Goal: Transaction & Acquisition: Purchase product/service

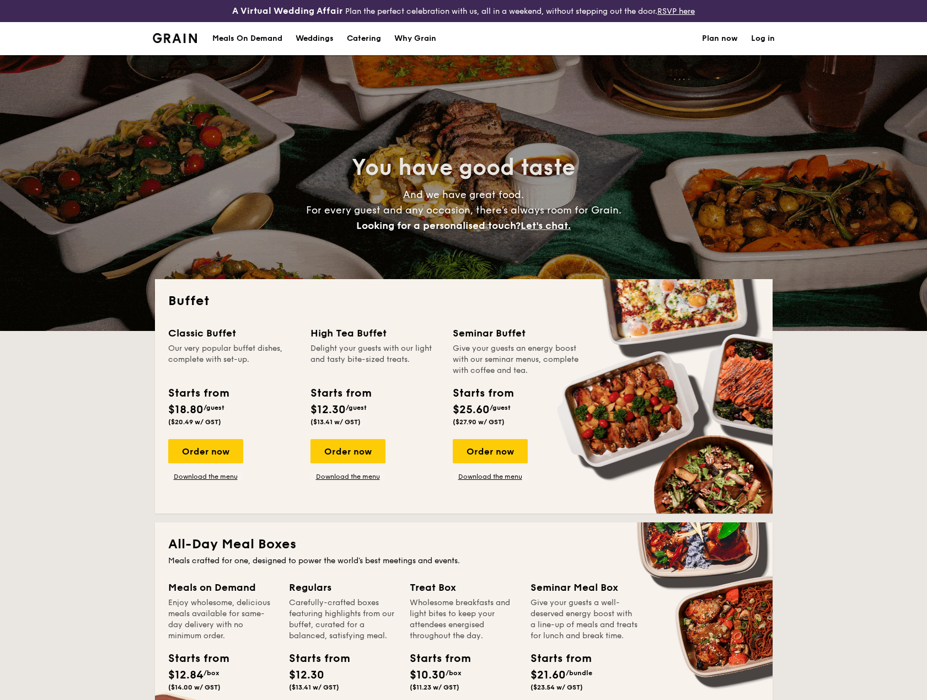
select select
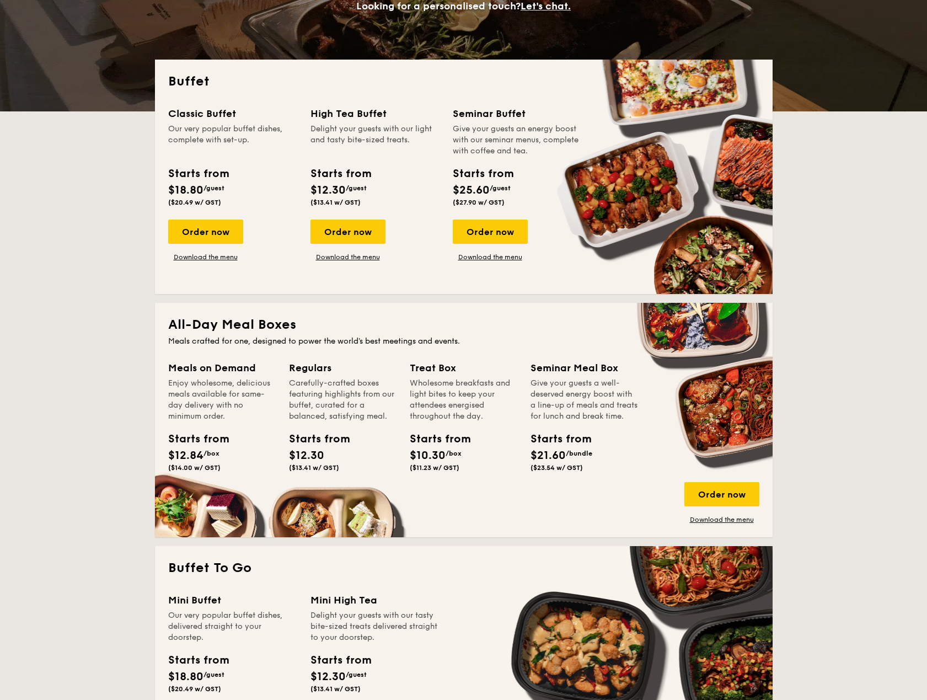
scroll to position [221, 0]
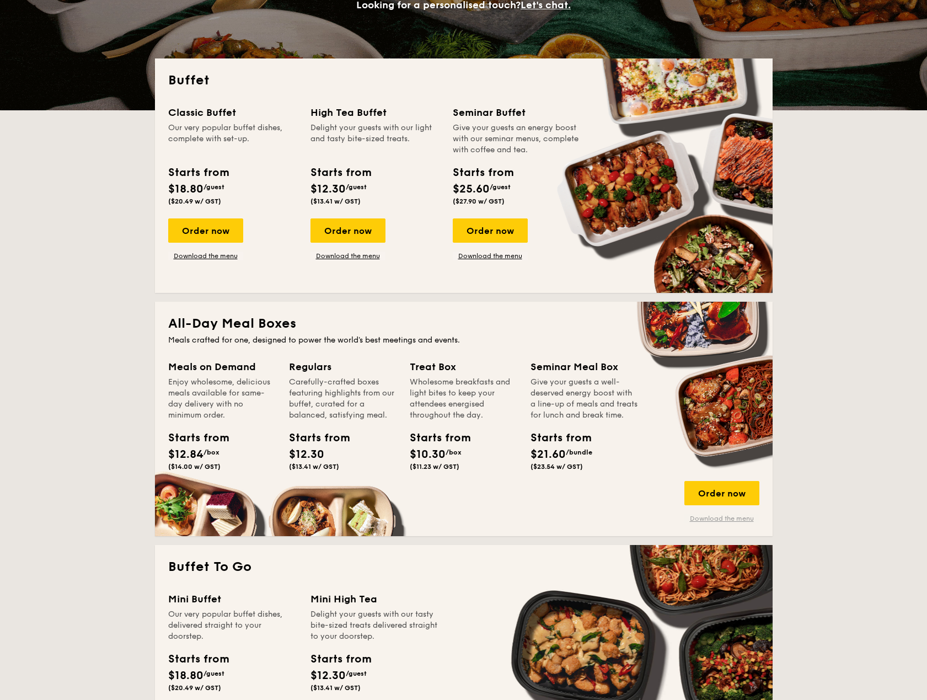
click at [733, 517] on link "Download the menu" at bounding box center [721, 518] width 75 height 9
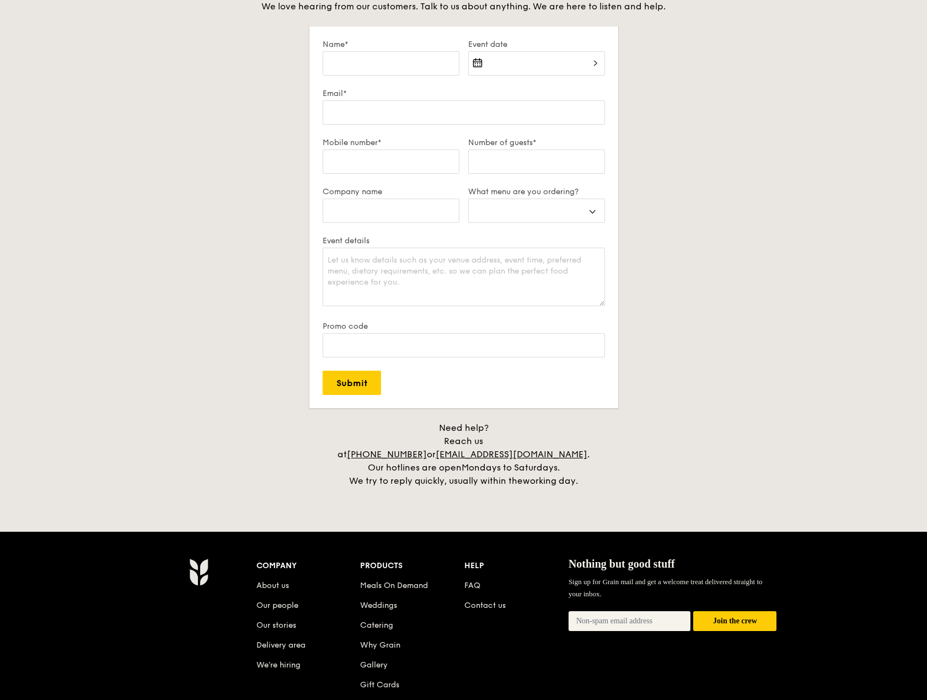
scroll to position [2089, 0]
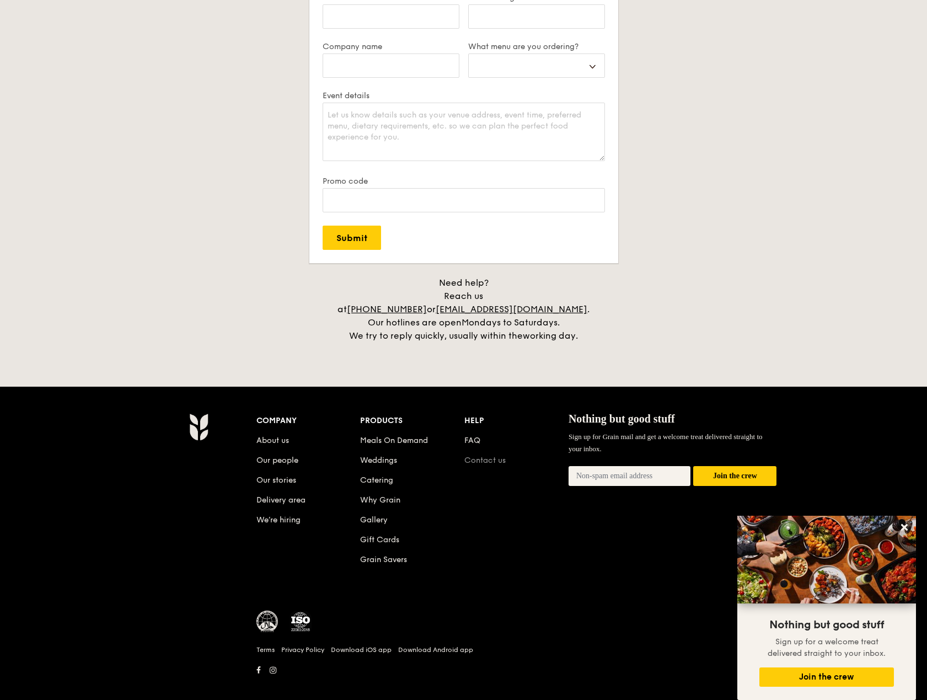
click at [482, 455] on link "Contact us" at bounding box center [484, 459] width 41 height 9
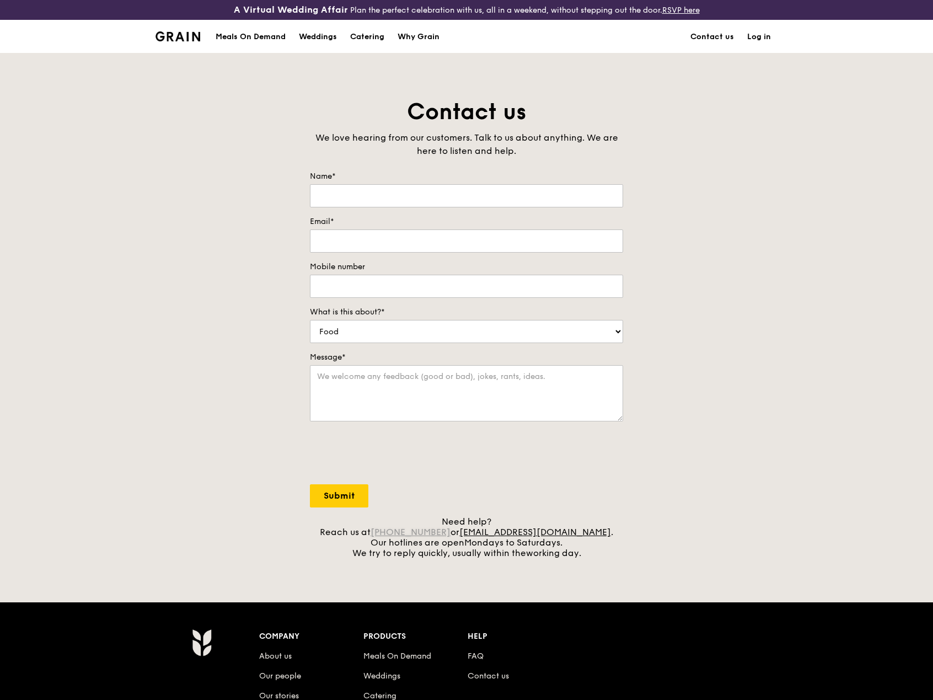
click at [426, 534] on link "[PHONE_NUMBER]" at bounding box center [411, 532] width 80 height 10
click at [261, 39] on div "Meals On Demand" at bounding box center [251, 36] width 70 height 33
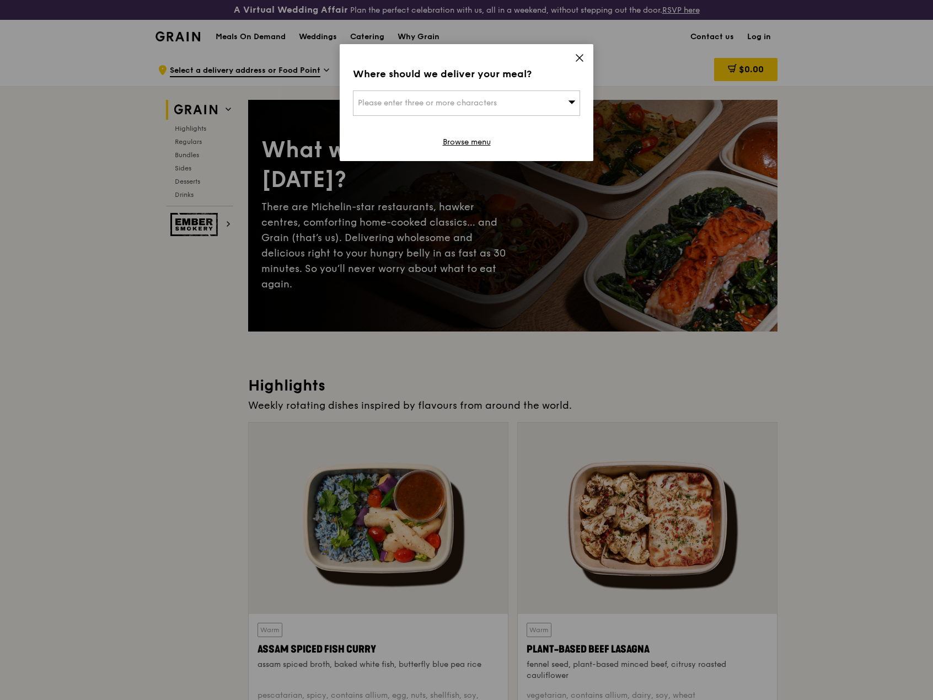
click at [579, 58] on icon at bounding box center [579, 58] width 7 height 7
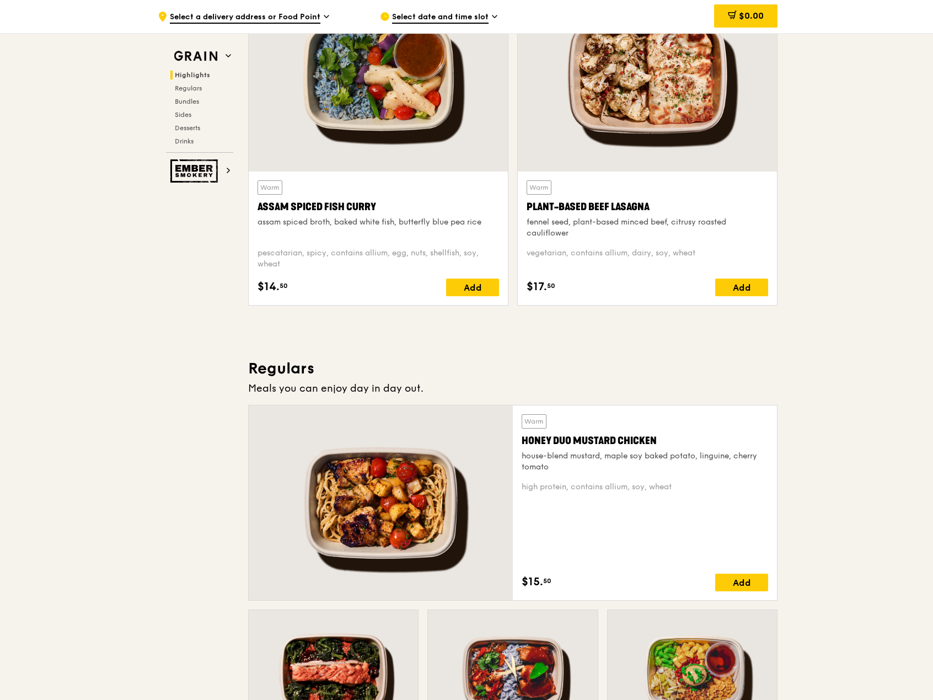
scroll to position [441, 0]
click at [474, 21] on span "Select date and time slot" at bounding box center [440, 18] width 96 height 12
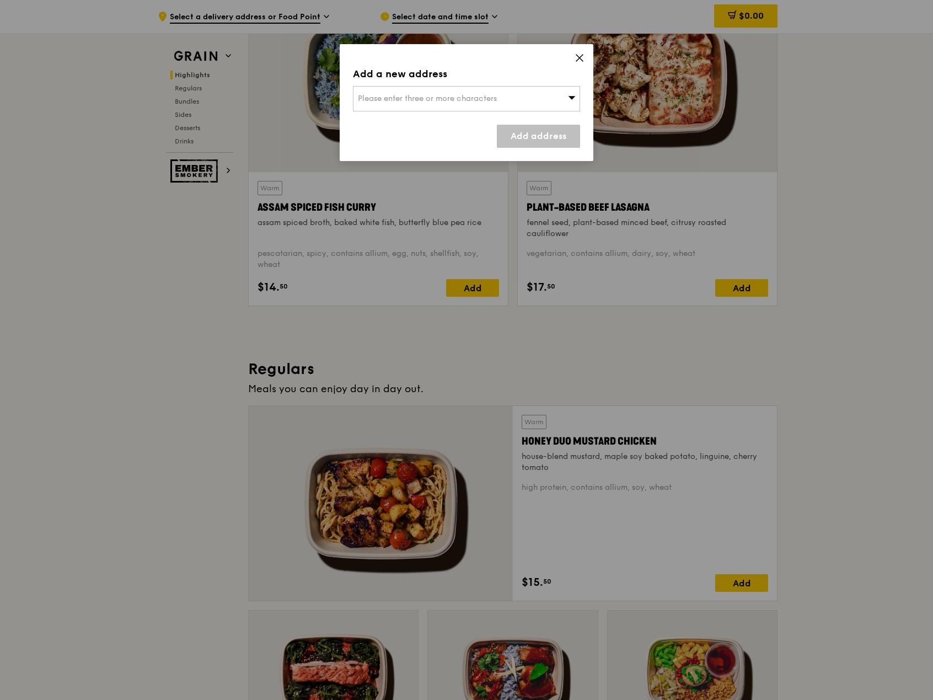
click at [578, 60] on icon at bounding box center [579, 58] width 7 height 7
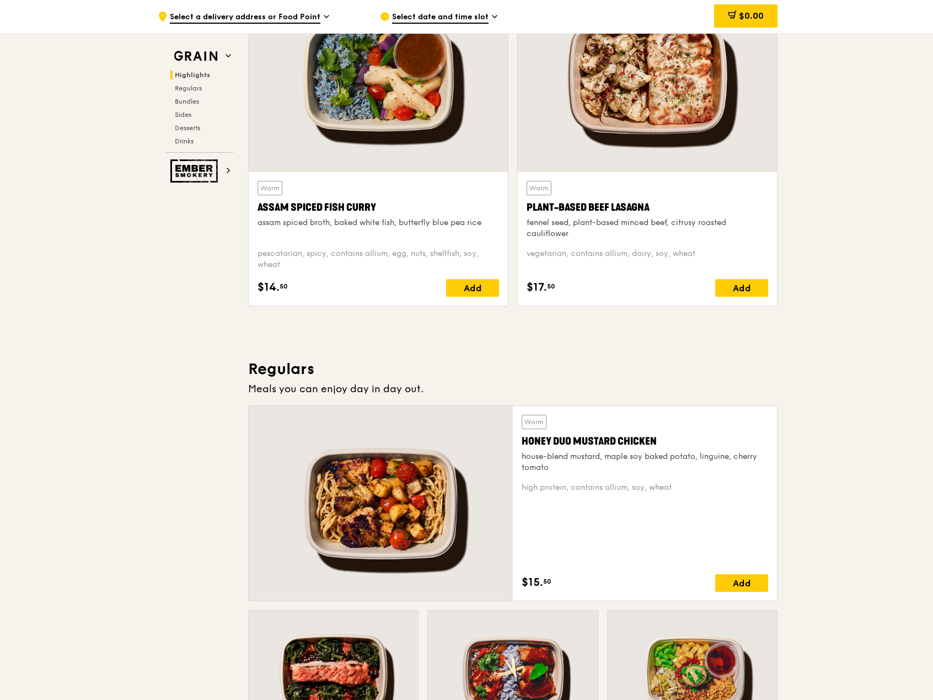
click at [262, 19] on span "Select a delivery address or Food Point" at bounding box center [245, 18] width 151 height 12
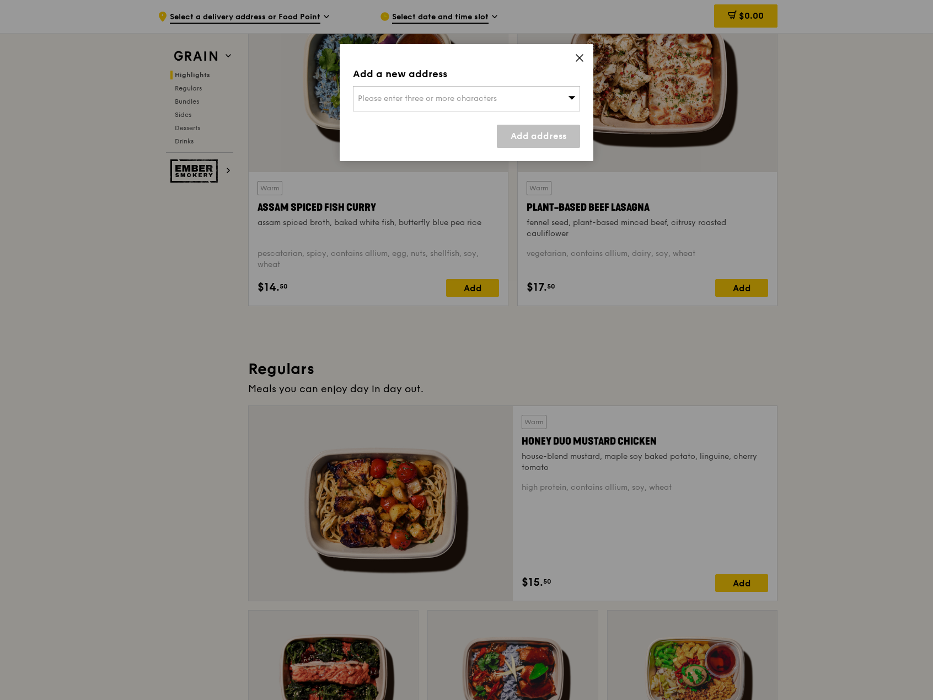
click at [438, 100] on span "Please enter three or more characters" at bounding box center [427, 98] width 139 height 9
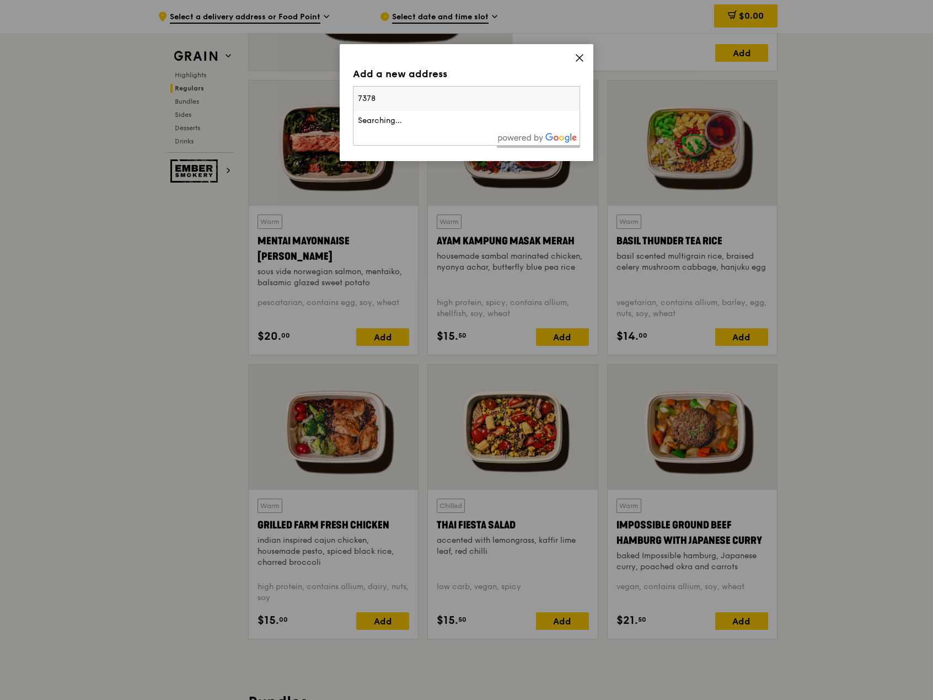
scroll to position [1053, 0]
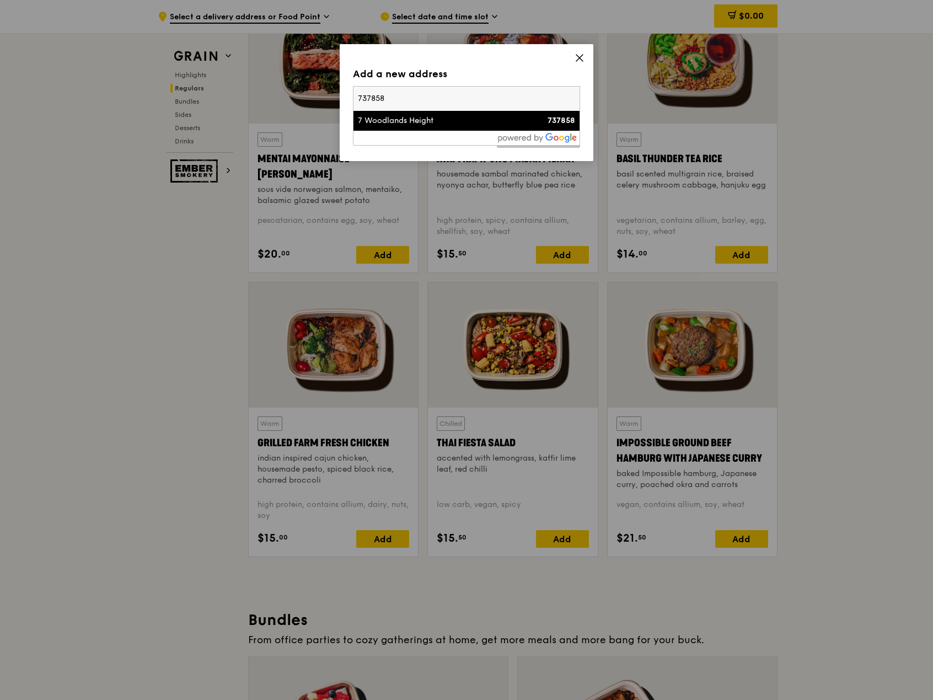
type input "737858"
click at [472, 125] on div "7 Woodlands Height" at bounding box center [439, 120] width 163 height 11
click at [545, 133] on link "Add address" at bounding box center [538, 136] width 83 height 23
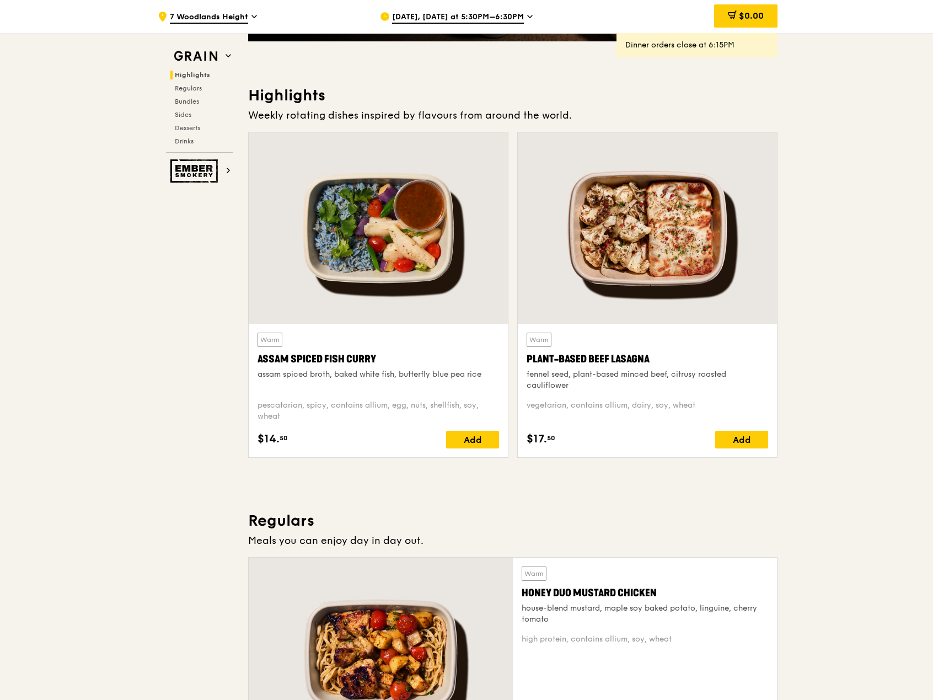
scroll to position [281, 0]
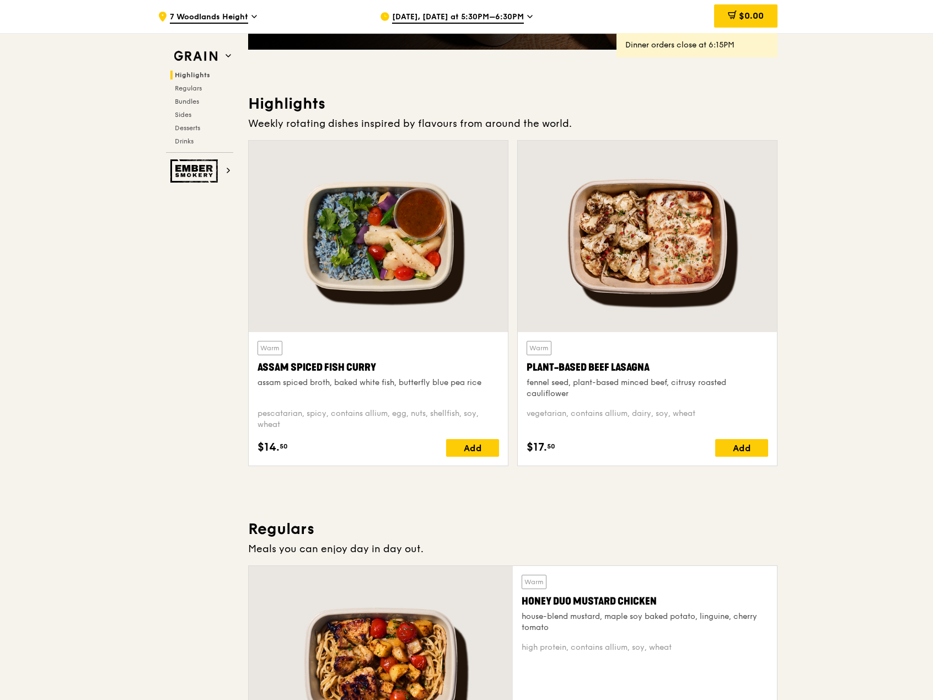
click at [462, 15] on span "[DATE], [DATE] at 5:30PM–6:30PM" at bounding box center [458, 18] width 132 height 12
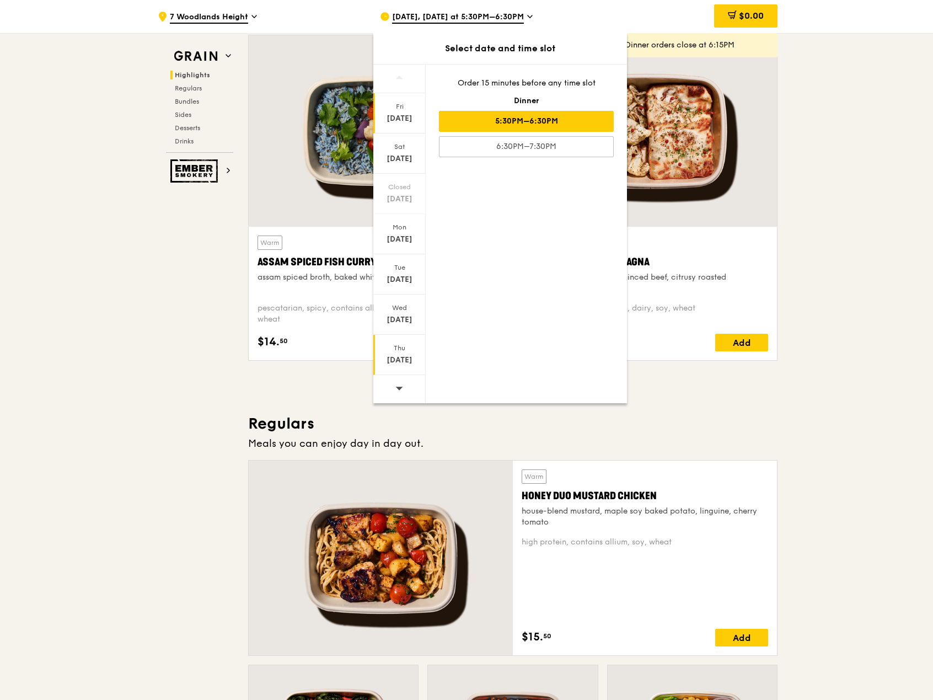
scroll to position [392, 0]
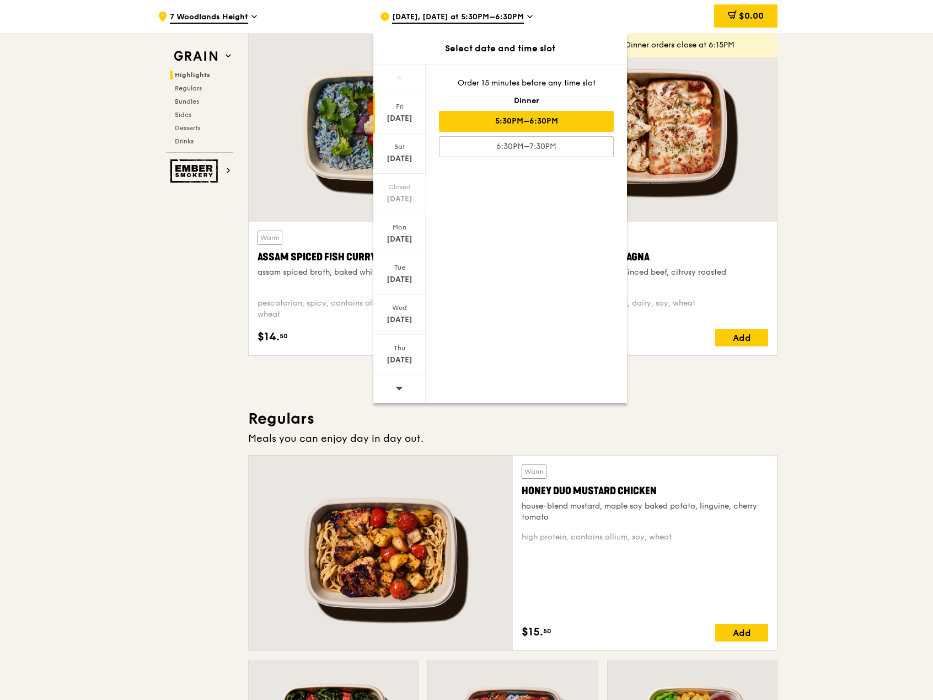
click at [395, 389] on icon at bounding box center [399, 388] width 8 height 8
click at [406, 321] on div "[DATE]" at bounding box center [399, 319] width 49 height 11
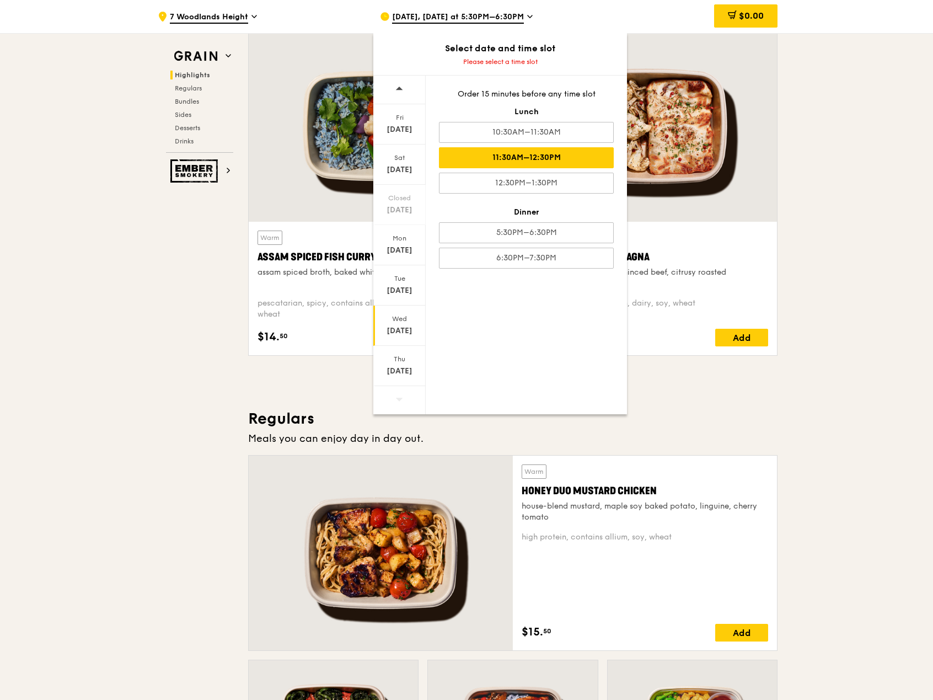
click at [528, 155] on div "11:30AM–12:30PM" at bounding box center [526, 157] width 175 height 21
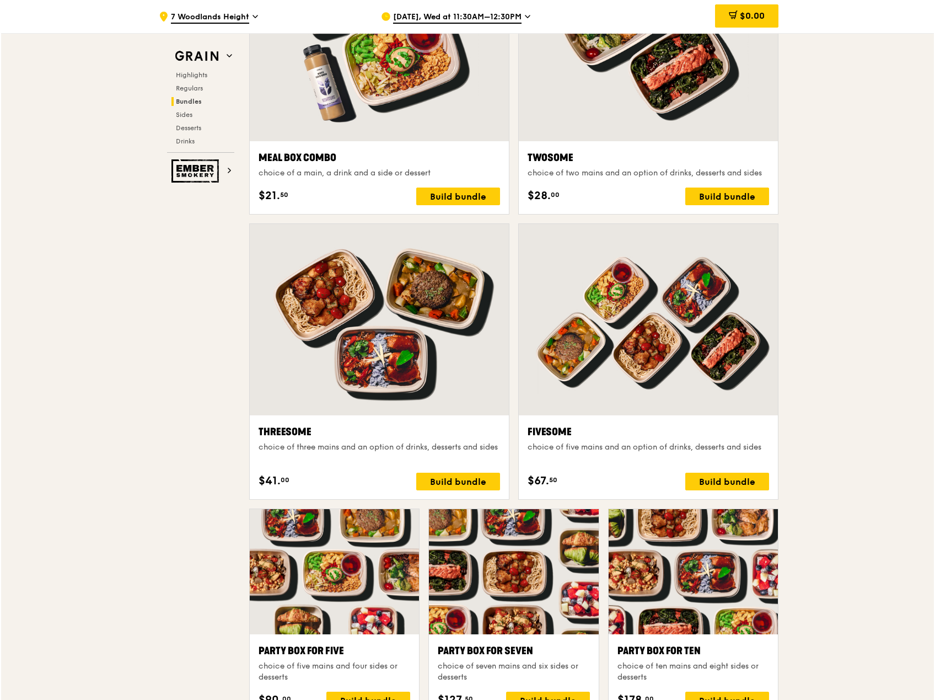
scroll to position [2211, 0]
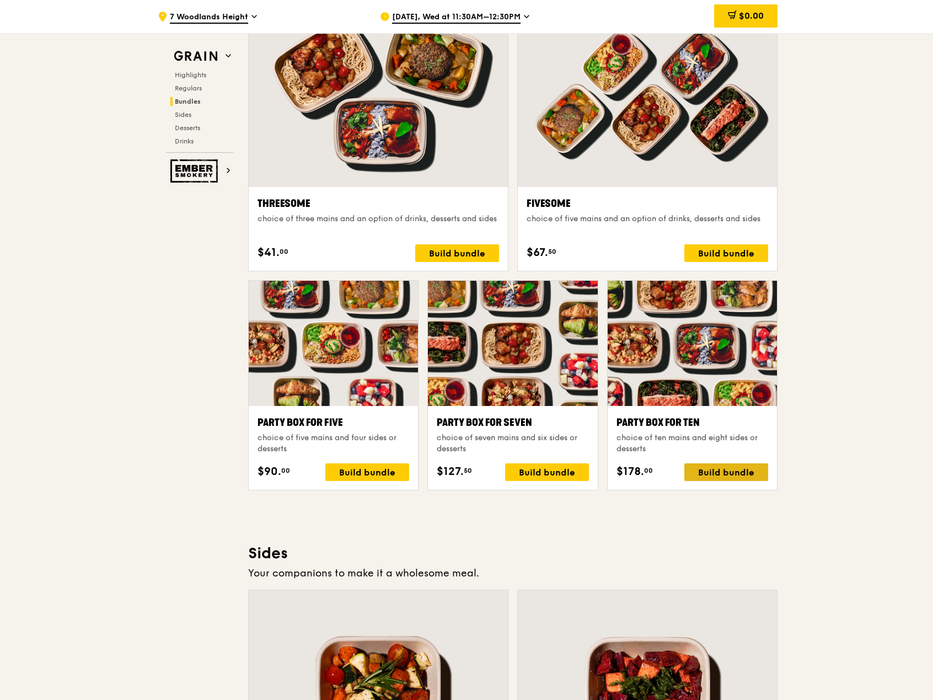
click at [726, 471] on div "Build bundle" at bounding box center [726, 472] width 84 height 18
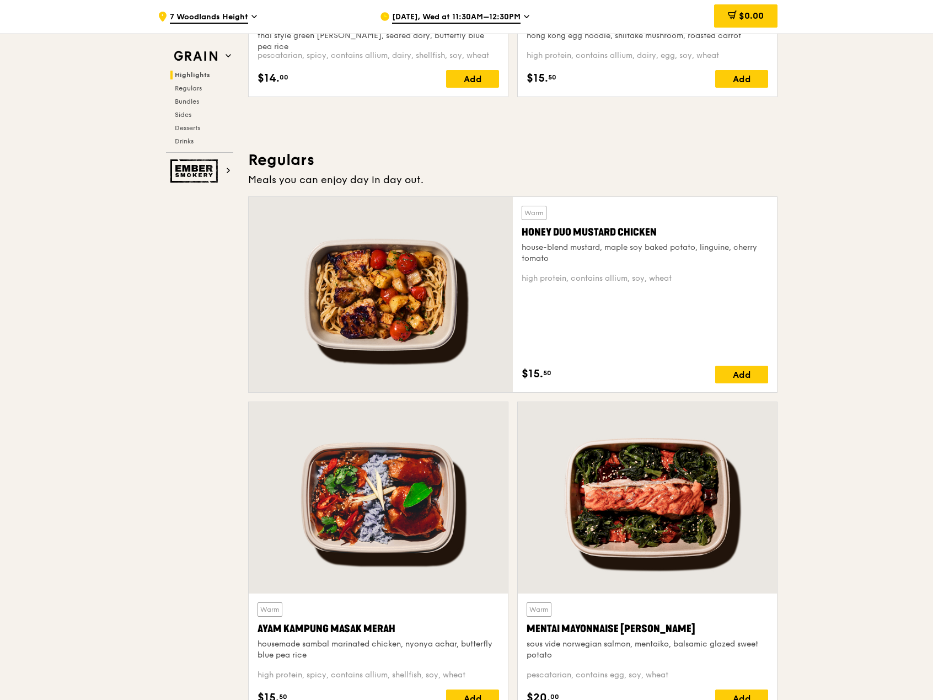
scroll to position [557, 0]
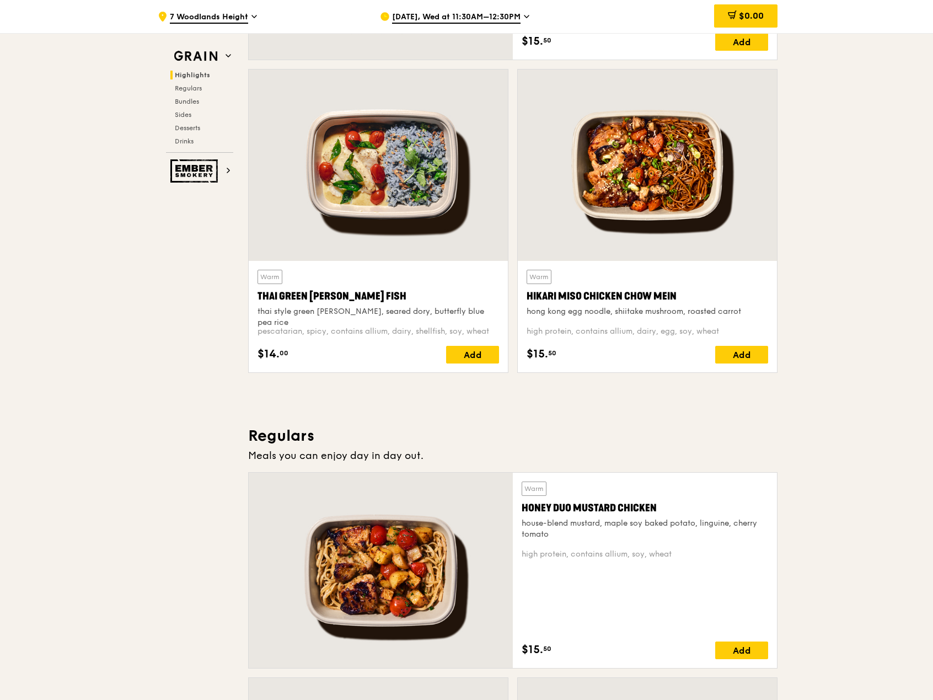
click at [210, 17] on span "7 Woodlands Height" at bounding box center [209, 18] width 78 height 12
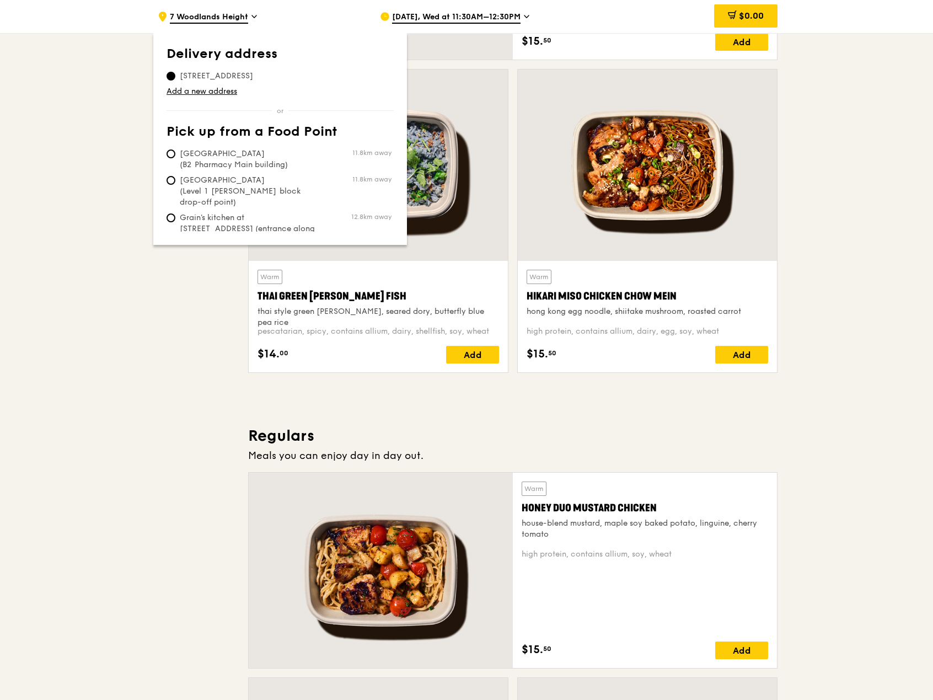
click at [462, 13] on span "[DATE], Wed at 11:30AM–12:30PM" at bounding box center [456, 18] width 128 height 12
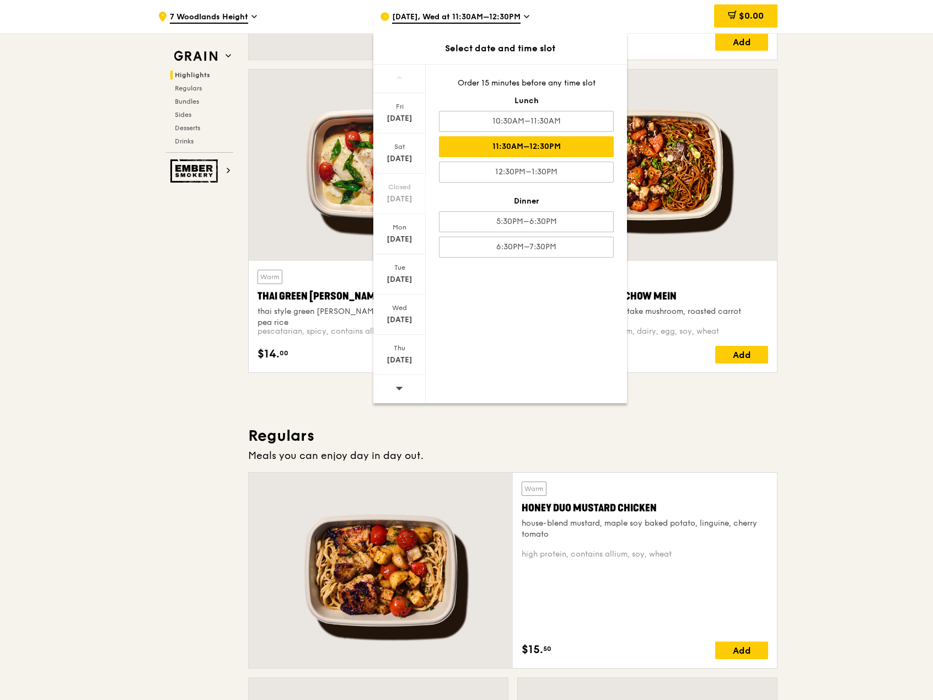
click at [548, 147] on div "11:30AM–12:30PM" at bounding box center [526, 146] width 175 height 21
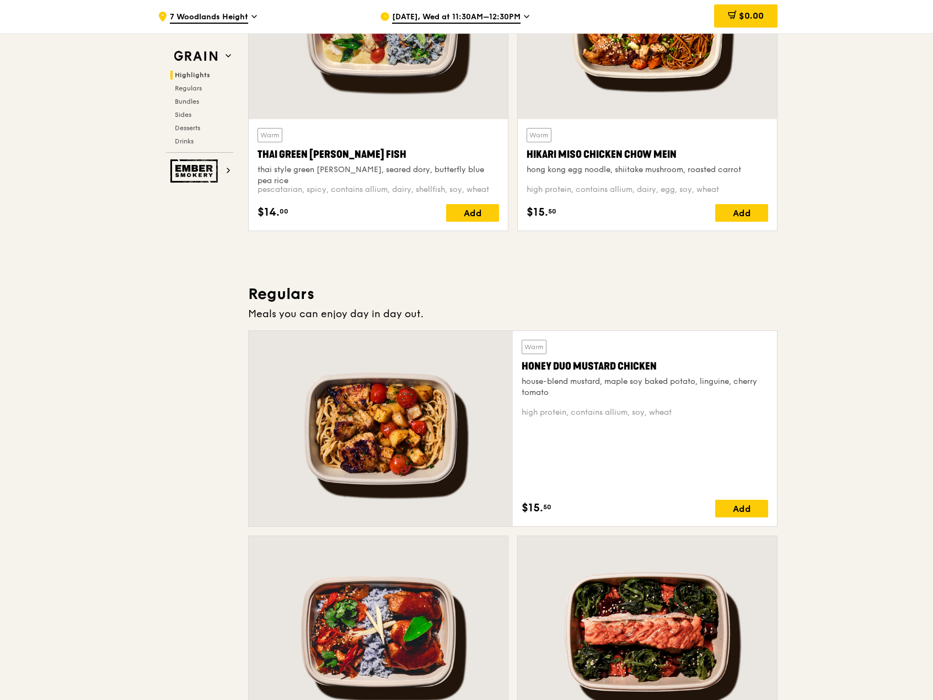
scroll to position [754, 0]
